Goal: Information Seeking & Learning: Check status

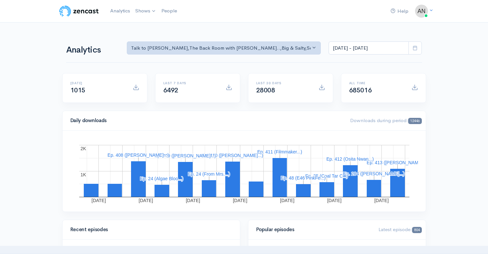
scroll to position [178, 0]
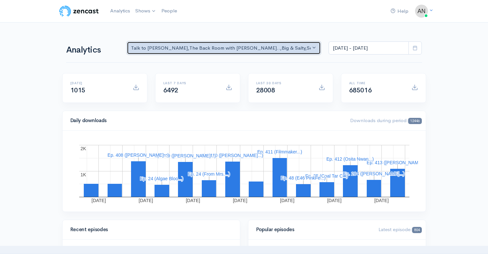
click at [218, 54] on button "Talk to [PERSON_NAME] , The Back Room with [PERSON_NAME].. , Big & Salty , Seri…" at bounding box center [224, 47] width 194 height 13
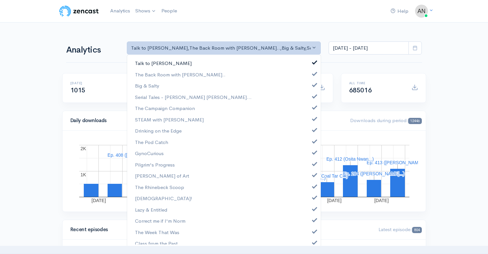
scroll to position [0, 0]
click at [313, 64] on span at bounding box center [314, 61] width 3 height 5
select select "10316"
click at [313, 86] on span at bounding box center [314, 84] width 3 height 5
click at [313, 97] on span at bounding box center [314, 95] width 3 height 5
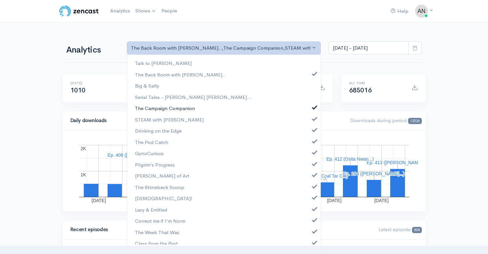
click at [313, 108] on span at bounding box center [314, 106] width 3 height 5
click at [313, 118] on span at bounding box center [314, 117] width 3 height 5
click at [313, 129] on span at bounding box center [314, 129] width 3 height 5
click at [313, 140] on span at bounding box center [314, 140] width 3 height 5
click at [310, 157] on link "GynoCurious" at bounding box center [224, 152] width 194 height 11
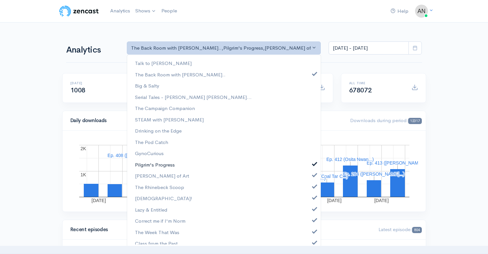
click at [313, 164] on span at bounding box center [314, 162] width 3 height 5
click at [313, 175] on span at bounding box center [314, 174] width 3 height 5
click at [313, 185] on span at bounding box center [314, 185] width 3 height 5
click at [313, 198] on span at bounding box center [314, 196] width 3 height 5
click at [313, 209] on span at bounding box center [314, 207] width 3 height 5
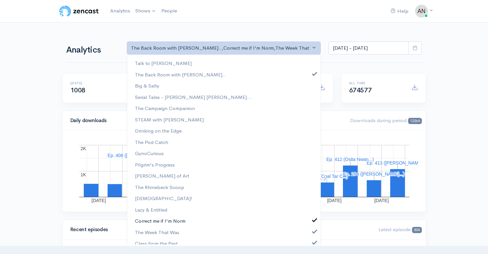
click at [313, 218] on span at bounding box center [314, 219] width 3 height 5
click at [309, 226] on link "Correct me if I'm Norm" at bounding box center [224, 220] width 194 height 11
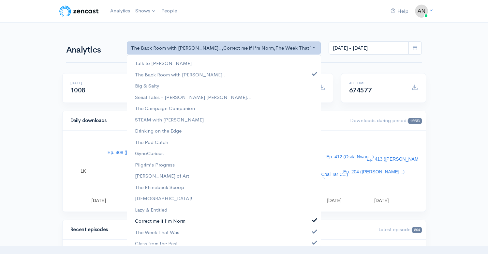
scroll to position [107, 0]
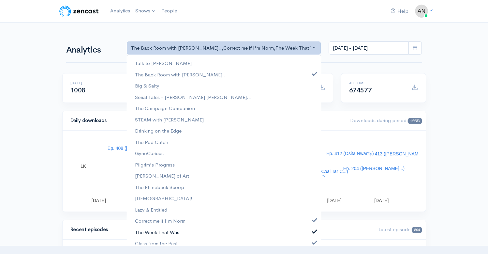
click at [309, 237] on link "The Week That Was" at bounding box center [224, 231] width 194 height 11
click at [313, 220] on span at bounding box center [314, 219] width 3 height 5
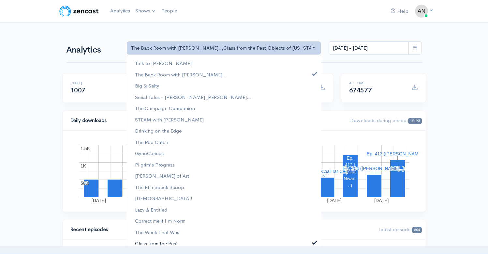
click at [313, 243] on span at bounding box center [314, 241] width 3 height 5
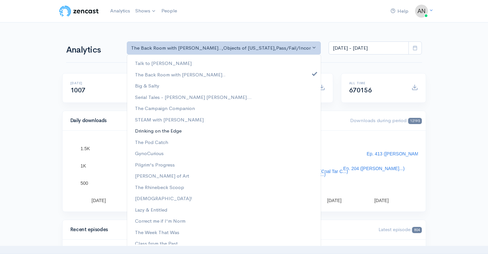
scroll to position [95, 0]
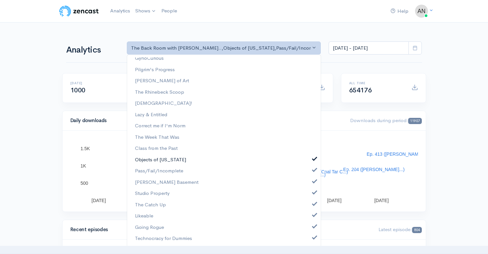
click at [313, 158] on span at bounding box center [314, 158] width 3 height 5
click at [313, 170] on span at bounding box center [314, 169] width 3 height 5
click at [309, 185] on link "[PERSON_NAME] Basement" at bounding box center [224, 181] width 194 height 11
click at [313, 193] on span at bounding box center [314, 191] width 3 height 5
click at [309, 208] on link "The Catch Up" at bounding box center [224, 204] width 194 height 11
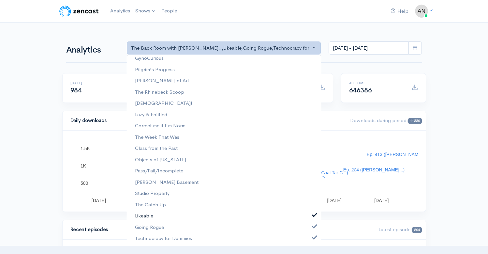
click at [313, 217] on span at bounding box center [314, 214] width 3 height 5
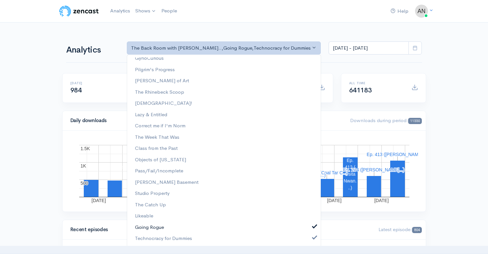
click at [313, 227] on span at bounding box center [314, 225] width 3 height 5
click at [313, 236] on span at bounding box center [314, 236] width 3 height 5
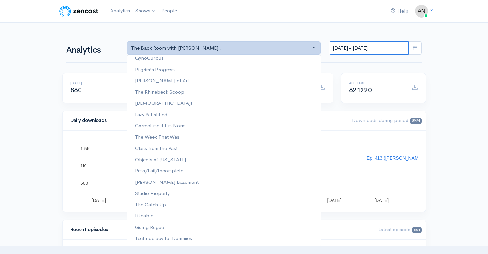
click at [365, 49] on input "[DATE] - [DATE]" at bounding box center [369, 47] width 80 height 13
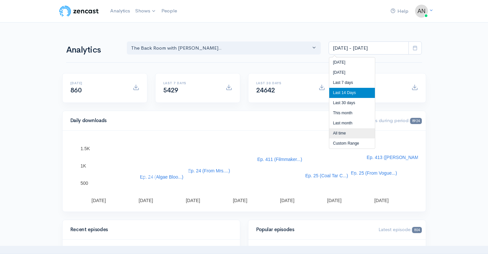
click at [342, 133] on li "All time" at bounding box center [352, 133] width 46 height 10
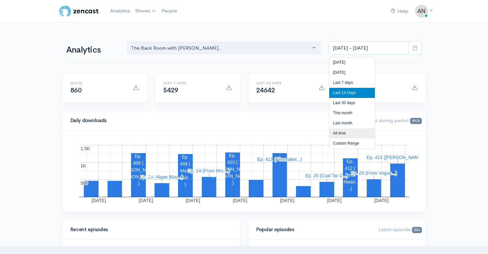
type input "[DATE] - [DATE]"
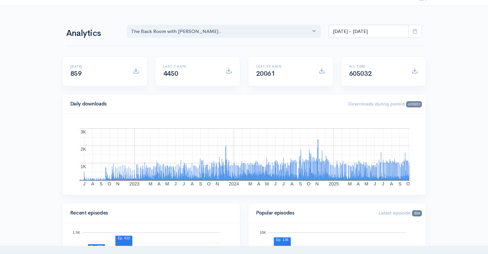
scroll to position [0, 0]
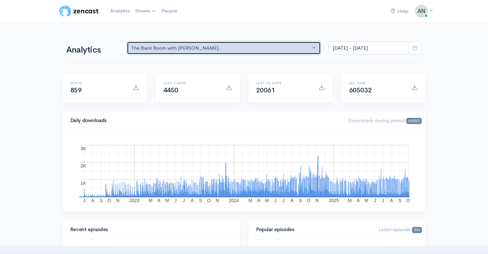
click at [231, 52] on button "The Back Room with [PERSON_NAME].." at bounding box center [224, 47] width 194 height 13
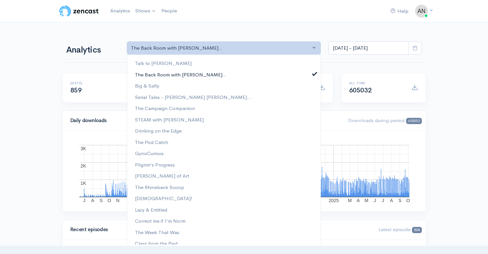
click at [313, 74] on span at bounding box center [314, 72] width 3 height 5
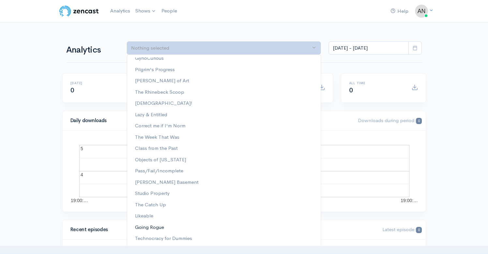
click at [147, 226] on span "Going Rogue" at bounding box center [149, 227] width 29 height 8
select select "15466"
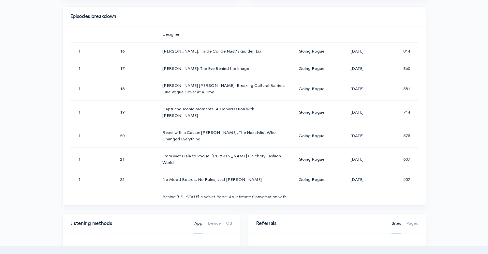
scroll to position [350, 0]
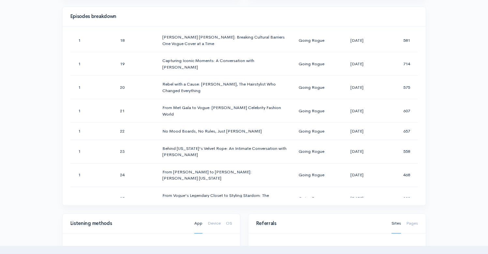
click at [454, 97] on div "Help Notifications View all Your profile Team settings Radio Free Rhinecliff Cu…" at bounding box center [244, 140] width 488 height 924
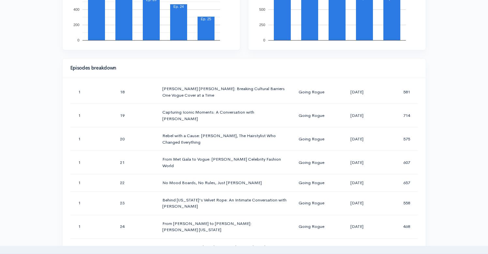
scroll to position [0, 0]
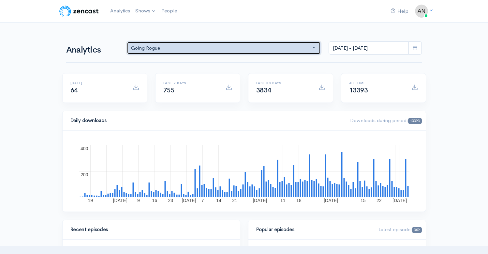
click at [194, 47] on div "Going Rogue" at bounding box center [221, 48] width 180 height 8
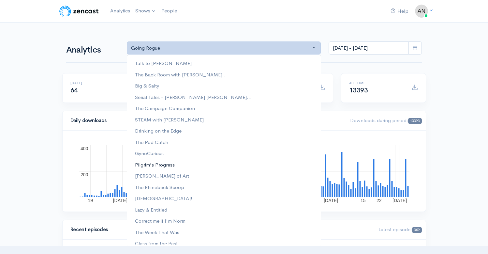
scroll to position [95, 0]
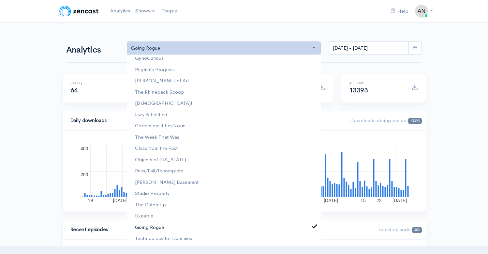
click at [311, 228] on link "Going Rogue" at bounding box center [224, 226] width 194 height 11
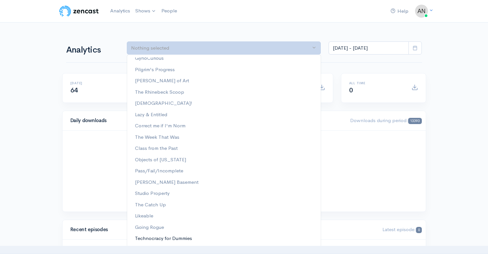
scroll to position [0, 0]
click at [167, 238] on span "Technocracy for Dummies" at bounding box center [163, 238] width 57 height 8
select select "15989"
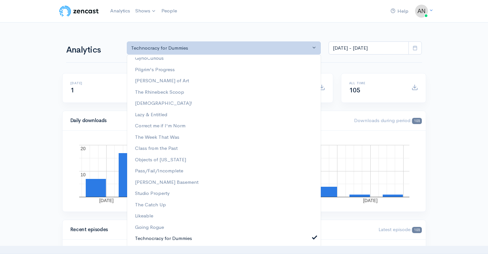
click at [313, 239] on span at bounding box center [314, 236] width 3 height 5
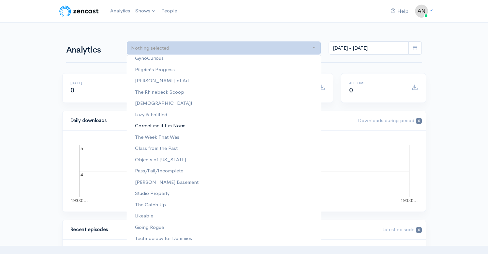
click at [167, 124] on span "Correct me if I'm Norm" at bounding box center [160, 126] width 51 height 8
select select "13974"
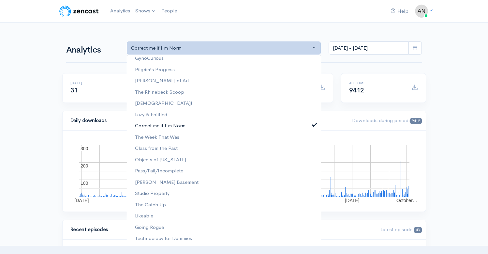
click at [313, 124] on span at bounding box center [314, 124] width 3 height 5
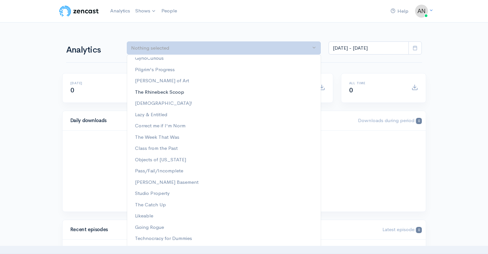
click at [173, 93] on span "The Rhinebeck Scoop" at bounding box center [159, 92] width 49 height 8
select select "13481"
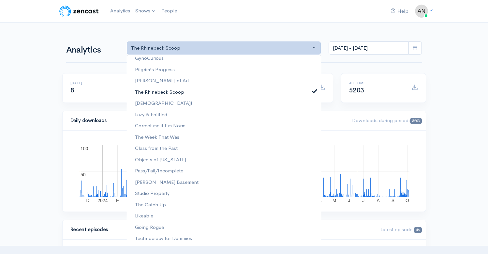
click at [313, 90] on span at bounding box center [314, 90] width 3 height 5
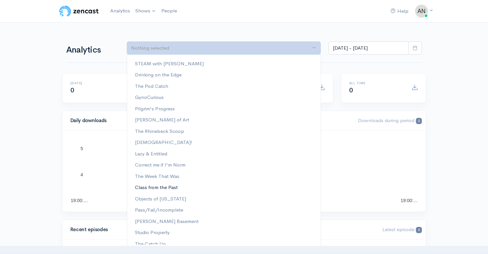
scroll to position [53, 0]
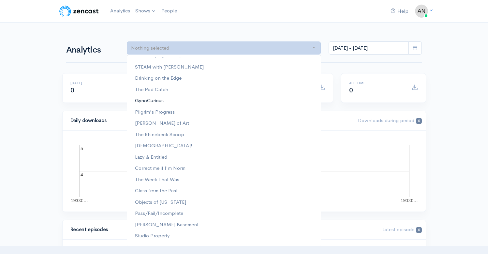
click at [154, 99] on span "GynoCurious" at bounding box center [149, 101] width 29 height 8
select select "12646"
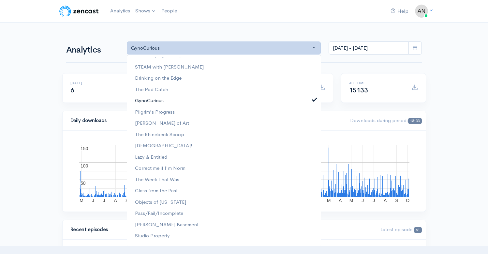
click at [313, 98] on span at bounding box center [314, 98] width 3 height 5
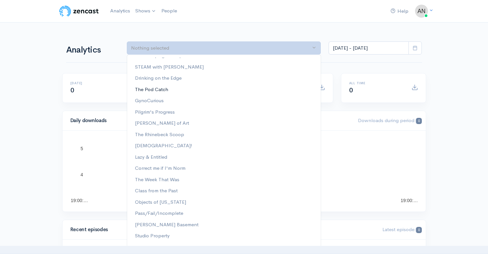
scroll to position [16, 0]
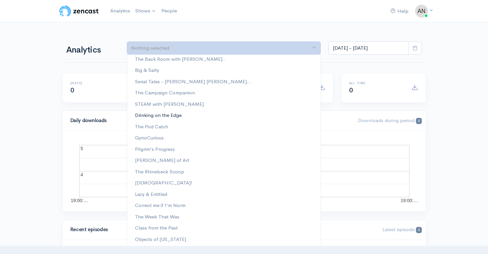
click at [157, 119] on link "Drinking on the Edge" at bounding box center [224, 114] width 194 height 11
select select "12311"
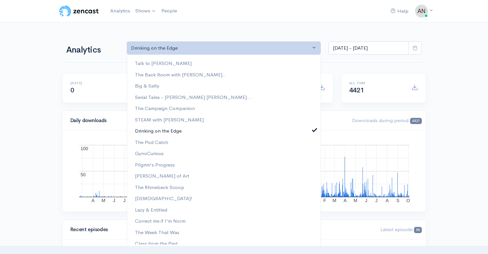
click at [313, 130] on span at bounding box center [314, 129] width 3 height 5
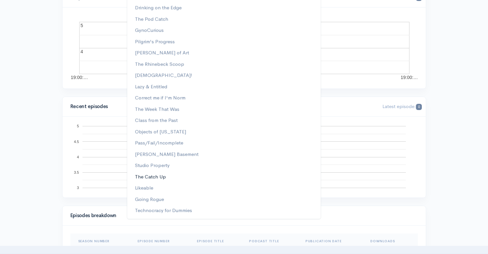
click at [159, 176] on span "The Catch Up" at bounding box center [150, 177] width 31 height 8
select select "15301"
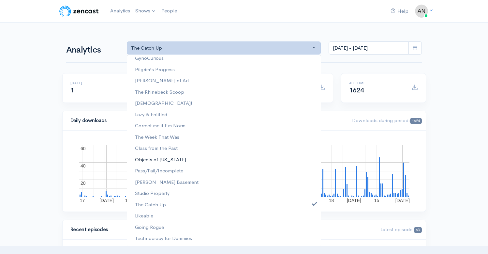
scroll to position [88, 0]
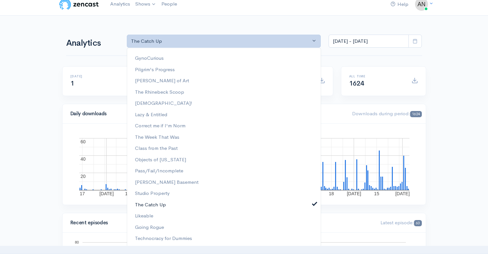
click at [309, 202] on link "The Catch Up" at bounding box center [224, 204] width 194 height 11
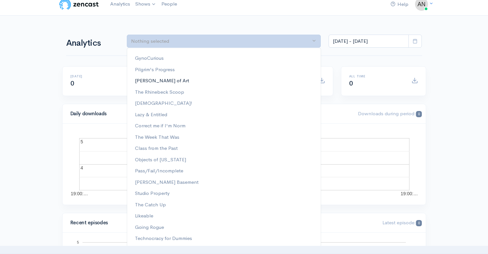
click at [155, 80] on span "[PERSON_NAME] of Art" at bounding box center [162, 81] width 54 height 8
select select "13154"
click at [313, 78] on span at bounding box center [314, 79] width 3 height 5
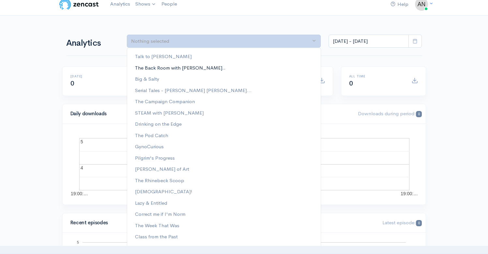
click at [269, 68] on link "The Back Room with [PERSON_NAME].." at bounding box center [224, 67] width 194 height 11
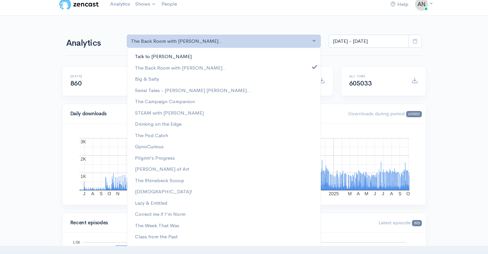
click at [307, 54] on link "Talk to [PERSON_NAME]" at bounding box center [224, 56] width 194 height 11
select select "9889"
click at [308, 78] on link "Big & Salty" at bounding box center [224, 78] width 194 height 11
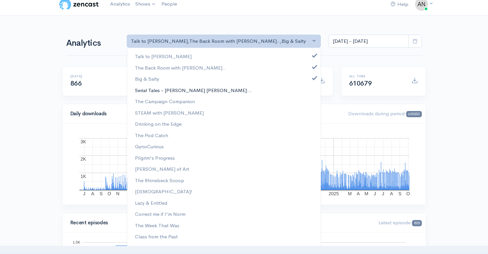
click at [308, 91] on link "Serial Tales - [PERSON_NAME] [PERSON_NAME]..." at bounding box center [224, 89] width 194 height 11
click at [308, 103] on link "The Campaign Companion" at bounding box center [224, 101] width 194 height 11
click at [307, 112] on link "STEAM with [PERSON_NAME]" at bounding box center [224, 112] width 194 height 11
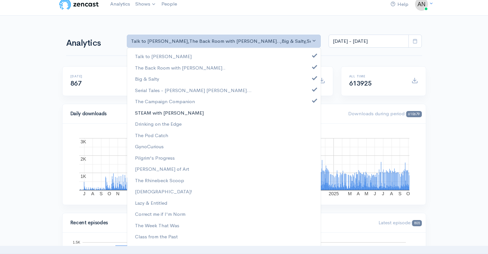
scroll to position [33, 0]
click at [307, 121] on link "Drinking on the Edge" at bounding box center [224, 123] width 194 height 11
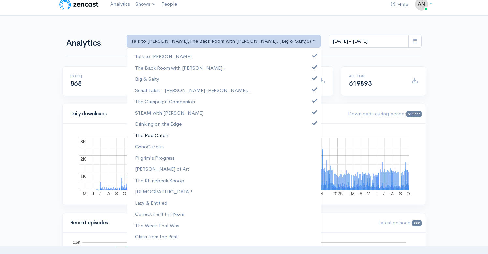
click at [307, 133] on link "The Pod Catch" at bounding box center [224, 134] width 194 height 11
click at [308, 144] on link "GynoCurious" at bounding box center [224, 146] width 194 height 11
click at [308, 158] on link "Pilgrim's Progress" at bounding box center [224, 157] width 194 height 11
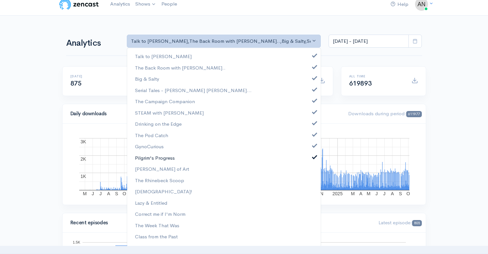
scroll to position [64, 0]
click at [308, 166] on link "[PERSON_NAME] of Art" at bounding box center [224, 168] width 194 height 11
click at [308, 180] on link "The Rhinebeck Scoop" at bounding box center [224, 179] width 194 height 11
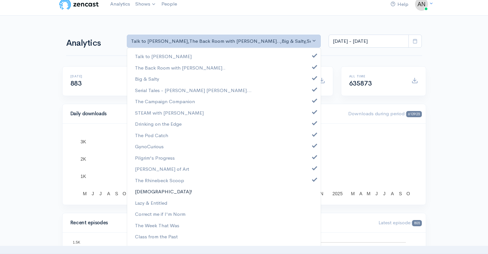
click at [308, 190] on link "[DEMOGRAPHIC_DATA]!" at bounding box center [224, 191] width 194 height 11
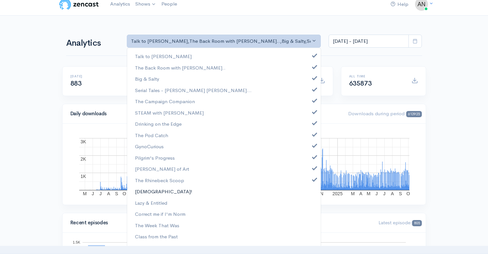
scroll to position [86, 0]
click at [308, 203] on link "Lazy & Entitled" at bounding box center [224, 202] width 194 height 11
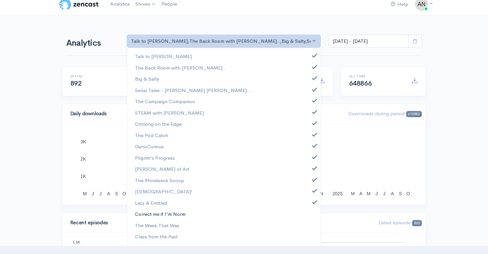
click at [309, 210] on link "Correct me if I'm Norm" at bounding box center [224, 213] width 194 height 11
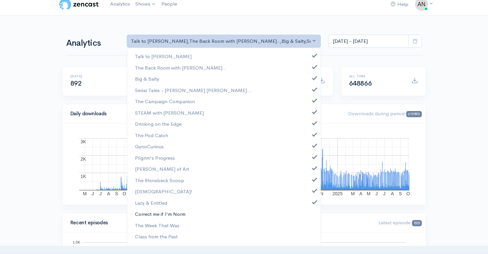
scroll to position [102, 0]
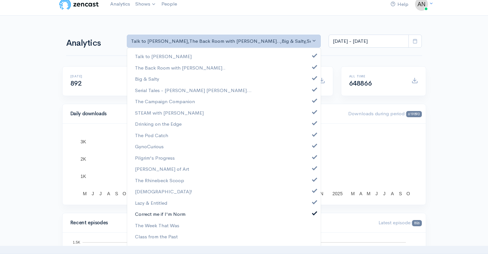
click at [309, 219] on link "Correct me if I'm Norm" at bounding box center [224, 213] width 194 height 11
click at [309, 214] on link "Correct me if I'm Norm" at bounding box center [224, 213] width 194 height 11
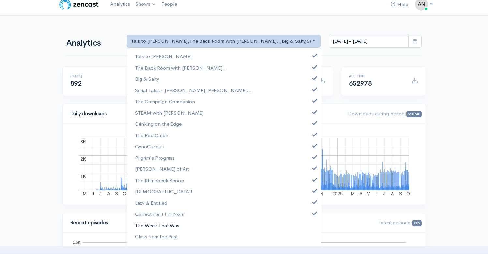
click at [309, 228] on link "The Week That Was" at bounding box center [224, 224] width 194 height 11
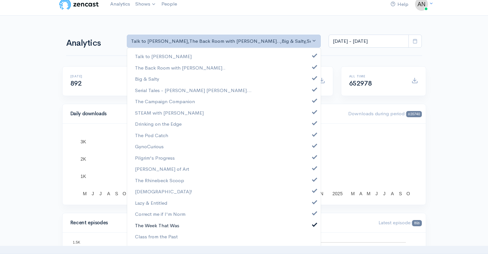
scroll to position [110, 0]
click at [307, 238] on link "Class from the Past" at bounding box center [224, 236] width 194 height 11
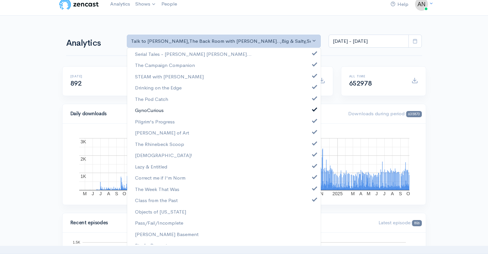
scroll to position [88, 0]
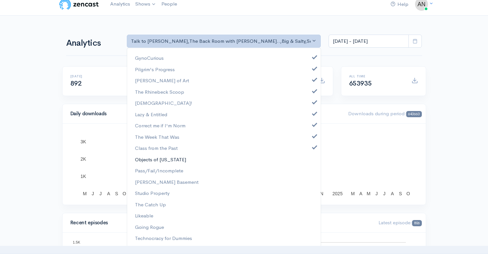
click at [306, 160] on link "Objects of [US_STATE]" at bounding box center [224, 159] width 194 height 11
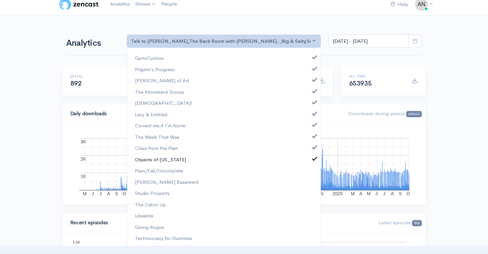
scroll to position [125, 0]
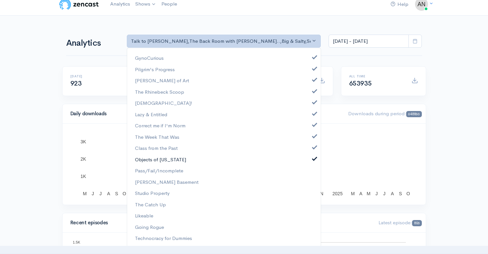
click at [172, 161] on span "Objects of [US_STATE]" at bounding box center [160, 160] width 51 height 8
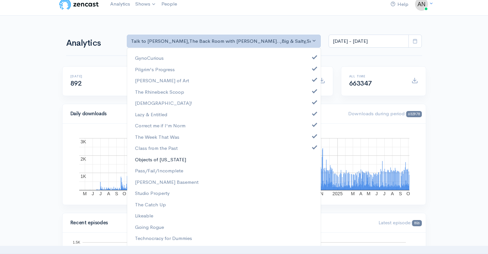
click at [308, 162] on link "Objects of [US_STATE]" at bounding box center [224, 159] width 194 height 11
click at [313, 157] on span at bounding box center [314, 158] width 3 height 5
click at [313, 148] on span at bounding box center [314, 146] width 3 height 5
click at [309, 146] on link "Class from the Past" at bounding box center [224, 148] width 194 height 11
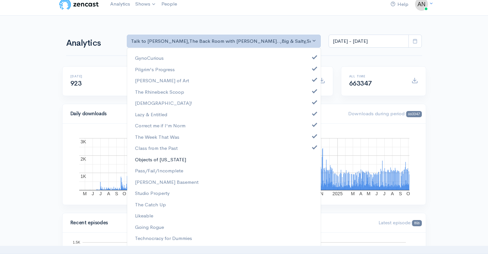
click at [309, 160] on link "Objects of [US_STATE]" at bounding box center [224, 159] width 194 height 11
click at [309, 170] on link "Pass/Fail/Incomplete" at bounding box center [224, 170] width 194 height 11
click at [309, 180] on link "[PERSON_NAME] Basement" at bounding box center [224, 181] width 194 height 11
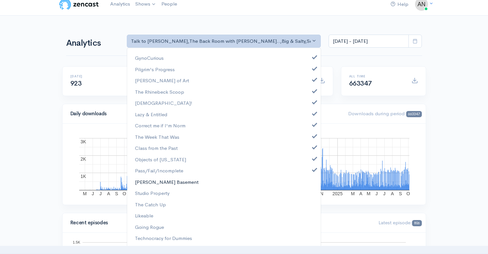
scroll to position [140, 0]
click at [310, 197] on link "Studio Property" at bounding box center [224, 193] width 194 height 11
click at [308, 206] on link "The Catch Up" at bounding box center [224, 204] width 194 height 11
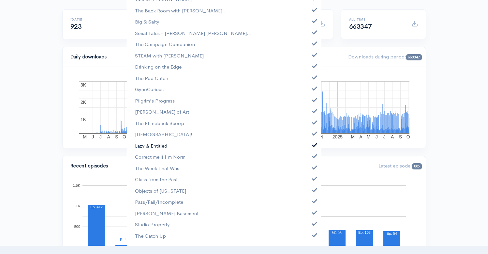
scroll to position [31, 0]
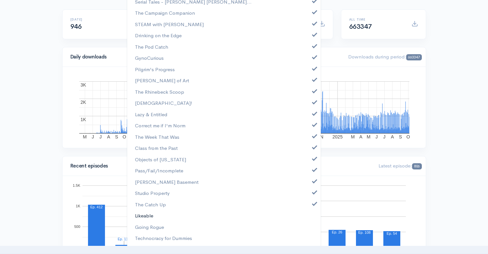
click at [309, 217] on link "Likeable" at bounding box center [224, 215] width 194 height 11
click at [307, 229] on link "Going Rogue" at bounding box center [224, 226] width 194 height 11
click at [308, 244] on link "Technocracy for Dummies" at bounding box center [224, 238] width 194 height 11
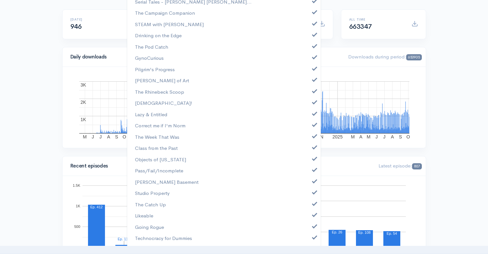
scroll to position [0, 0]
